Goal: Task Accomplishment & Management: Use online tool/utility

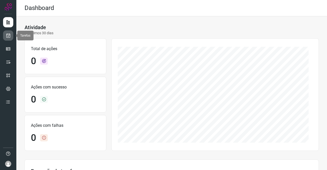
click at [9, 35] on icon at bounding box center [8, 35] width 5 height 5
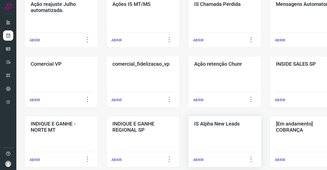
scroll to position [153, 0]
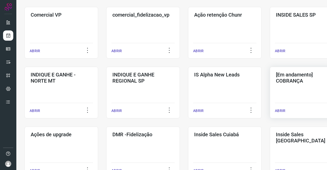
click at [290, 90] on div "[Em andamento] COBRANÇA ABRIR" at bounding box center [307, 93] width 74 height 52
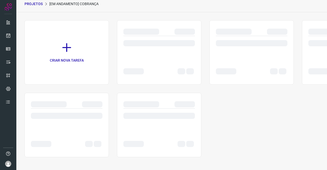
scroll to position [20, 0]
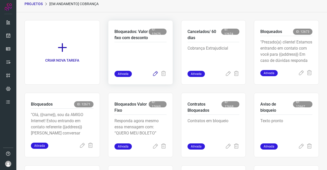
click at [154, 77] on icon at bounding box center [155, 74] width 6 height 6
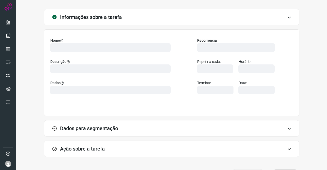
type input "524641"
type input "381051"
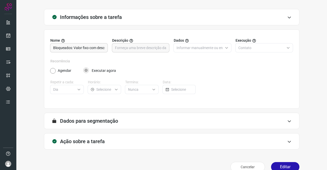
click at [97, 143] on h3 "Ação sobre a tarefa" at bounding box center [82, 141] width 45 height 6
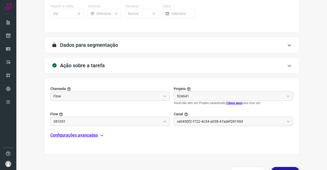
scroll to position [84, 0]
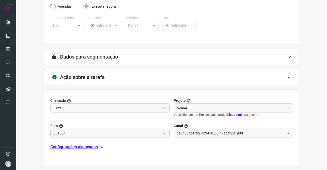
click at [77, 145] on p "Configurações avançadas" at bounding box center [73, 147] width 47 height 6
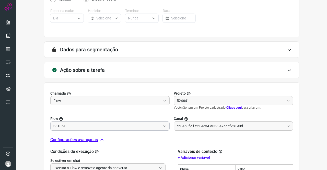
type input "Amigo 0800"
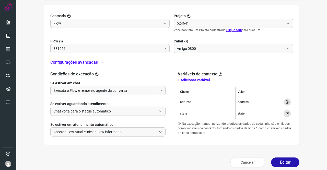
scroll to position [173, 0]
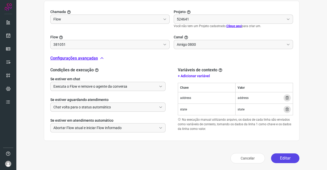
click at [280, 157] on button "Editar" at bounding box center [285, 158] width 28 height 10
type input "DIM - VALOR FIXO E COM DESCONTO"
type input "API para o envio de mensagem ativa (em massa)"
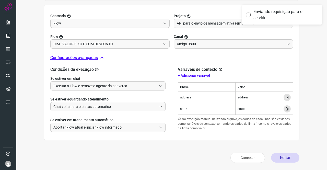
scroll to position [168, 0]
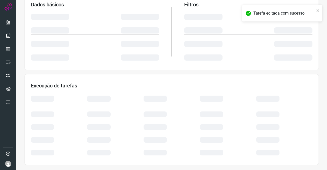
scroll to position [93, 0]
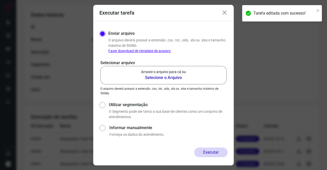
click at [167, 76] on b "Selecione o Arquivo" at bounding box center [163, 78] width 45 height 6
click at [0, 0] on input "Arraste o arquivo para cá ou Selecione o Arquivo" at bounding box center [0, 0] width 0 height 0
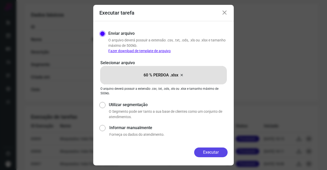
click at [210, 153] on button "Executar" at bounding box center [210, 152] width 33 height 10
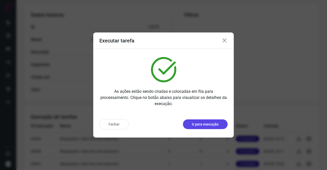
click at [201, 124] on p "Ir para execução" at bounding box center [205, 124] width 27 height 5
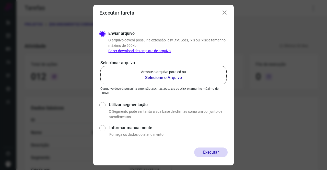
click at [178, 80] on b "Selecione o Arquivo" at bounding box center [163, 78] width 45 height 6
click at [0, 0] on input "Arraste o arquivo para cá ou Selecione o Arquivo" at bounding box center [0, 0] width 0 height 0
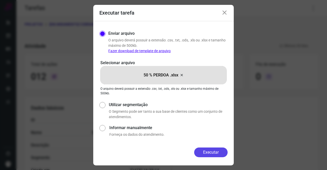
click at [204, 150] on button "Executar" at bounding box center [210, 152] width 33 height 10
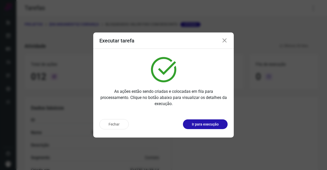
click at [225, 39] on icon at bounding box center [224, 41] width 6 height 6
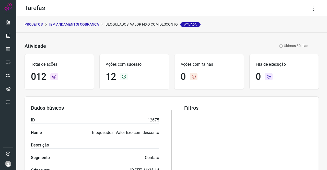
click at [84, 25] on p "[Em andamento] COBRANÇA" at bounding box center [74, 24] width 50 height 5
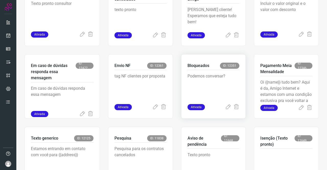
scroll to position [204, 0]
click at [226, 105] on icon at bounding box center [228, 107] width 6 height 6
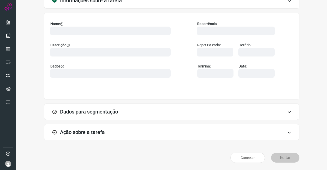
scroll to position [29, 0]
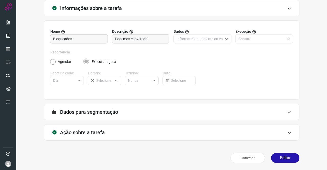
type input "Amigo 0800"
type input "Clientes Bloqueados - Texto generico"
type input "Cobrança"
click at [150, 133] on div "Ação sobre a tarefa" at bounding box center [171, 132] width 255 height 16
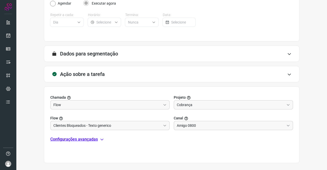
scroll to position [110, 0]
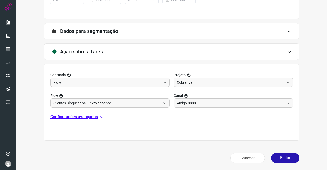
click at [91, 114] on p "Configurações avançadas" at bounding box center [73, 117] width 47 height 6
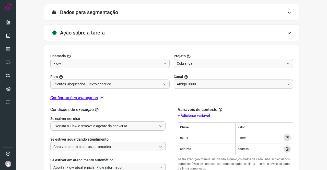
scroll to position [161, 0]
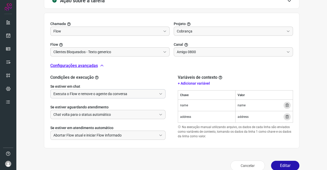
click at [98, 93] on input "Executa o Flow e remove o agente da conversa" at bounding box center [104, 93] width 103 height 9
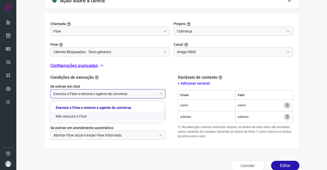
click at [85, 116] on li "Não executa o Flow" at bounding box center [107, 116] width 113 height 9
type input "Não executa o Flow"
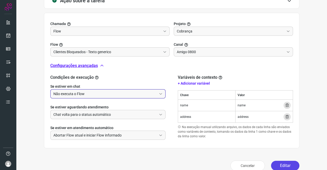
click at [286, 162] on button "Editar" at bounding box center [285, 166] width 28 height 10
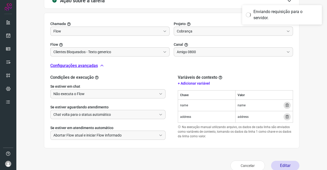
scroll to position [93, 0]
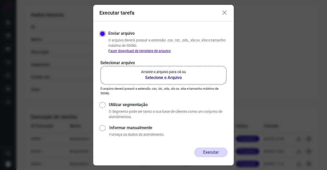
click at [171, 77] on b "Selecione o Arquivo" at bounding box center [163, 78] width 45 height 6
click at [0, 0] on input "Arraste o arquivo para cá ou Selecione o Arquivo" at bounding box center [0, 0] width 0 height 0
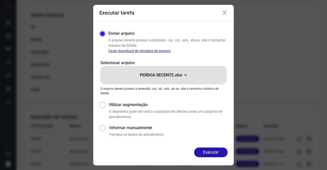
click at [229, 151] on div "Executar" at bounding box center [163, 156] width 140 height 18
click at [224, 151] on button "Executar" at bounding box center [210, 152] width 33 height 10
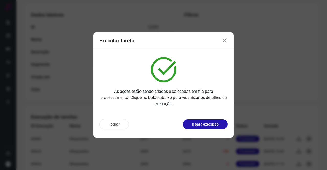
click at [196, 132] on div "Fechar Ir para execução" at bounding box center [163, 126] width 140 height 22
click at [199, 126] on p "Ir para execução" at bounding box center [205, 124] width 27 height 5
